Goal: Information Seeking & Learning: Learn about a topic

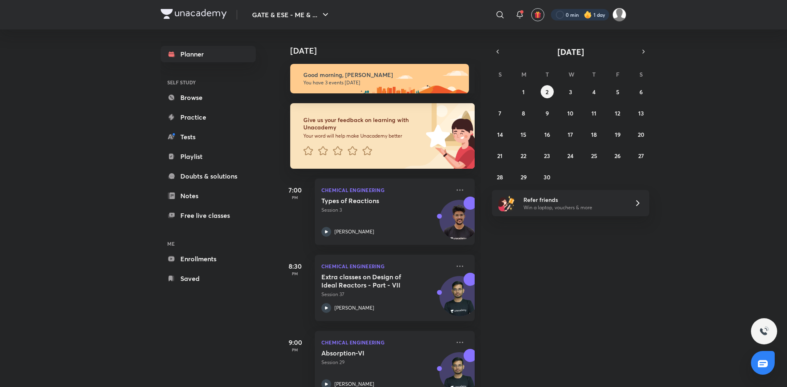
click at [569, 14] on div at bounding box center [580, 14] width 58 height 11
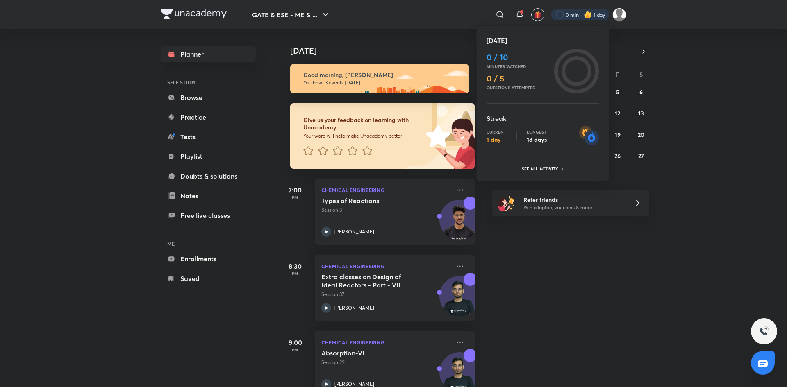
click at [620, 16] on div at bounding box center [393, 193] width 787 height 387
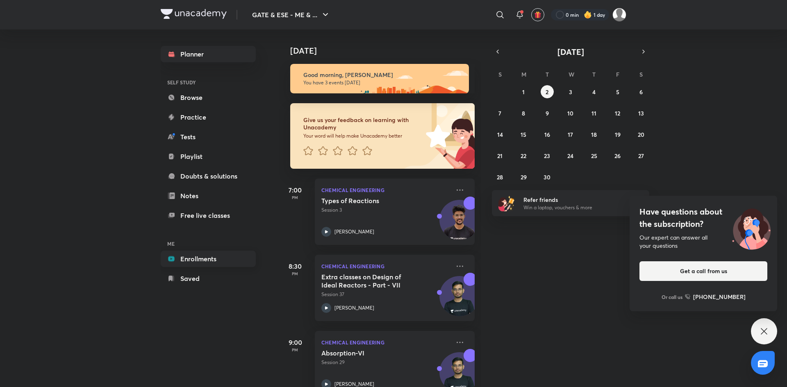
click at [208, 256] on link "Enrollments" at bounding box center [208, 259] width 95 height 16
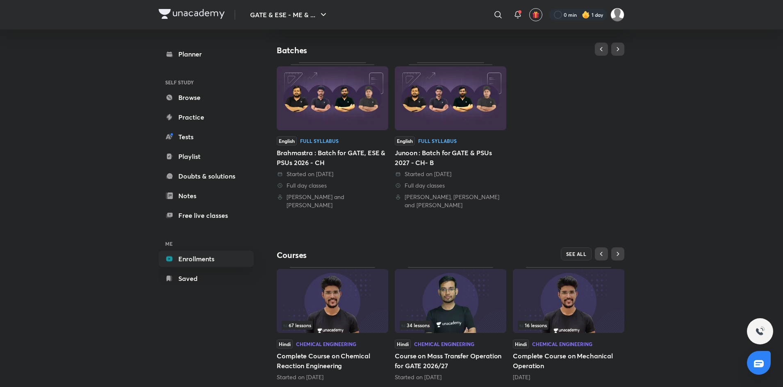
scroll to position [177, 0]
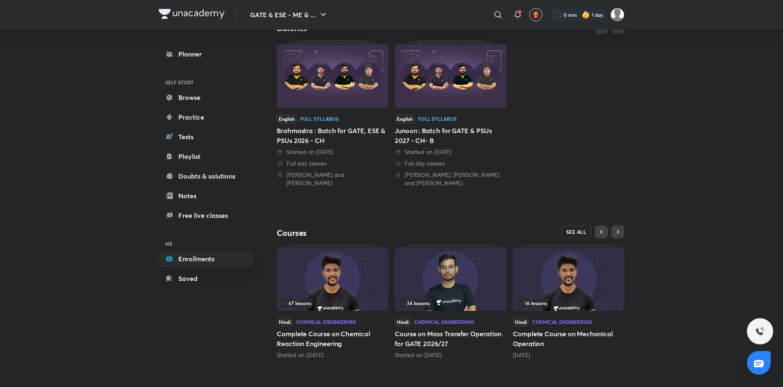
click at [574, 230] on span "SEE ALL" at bounding box center [576, 232] width 21 height 6
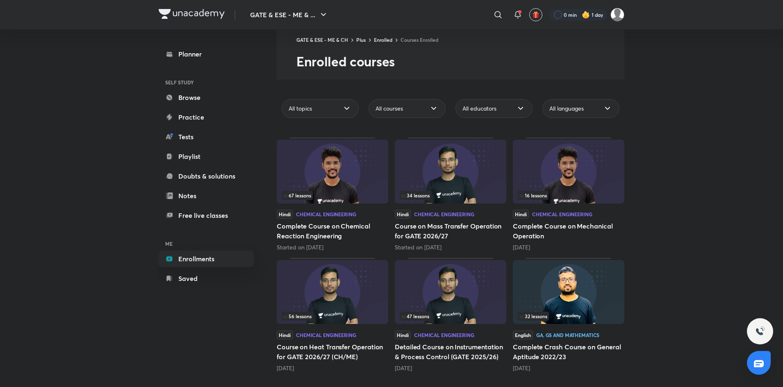
scroll to position [19, 0]
click at [450, 280] on img at bounding box center [451, 293] width 112 height 64
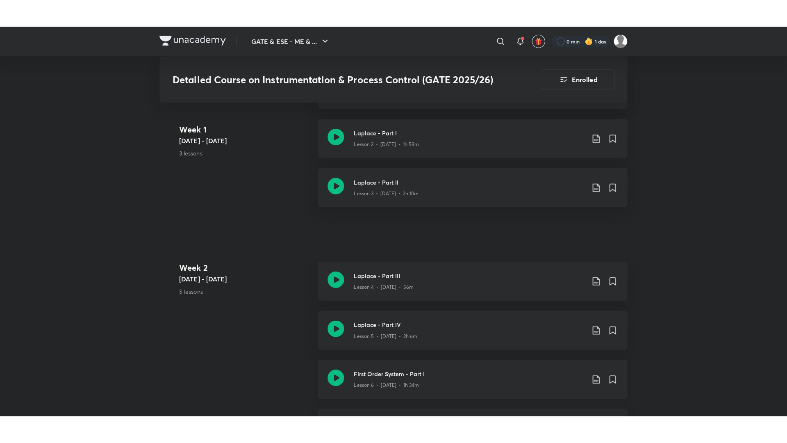
scroll to position [523, 0]
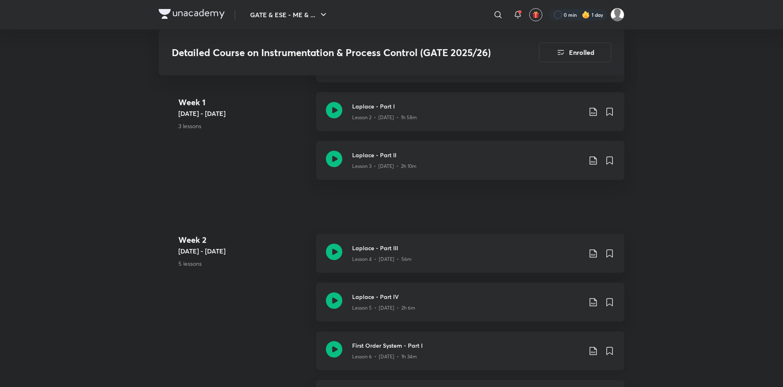
click at [470, 340] on div "First Order System - Part I Lesson 6 • [DATE] • 1h 34m" at bounding box center [470, 351] width 308 height 39
